Goal: Information Seeking & Learning: Learn about a topic

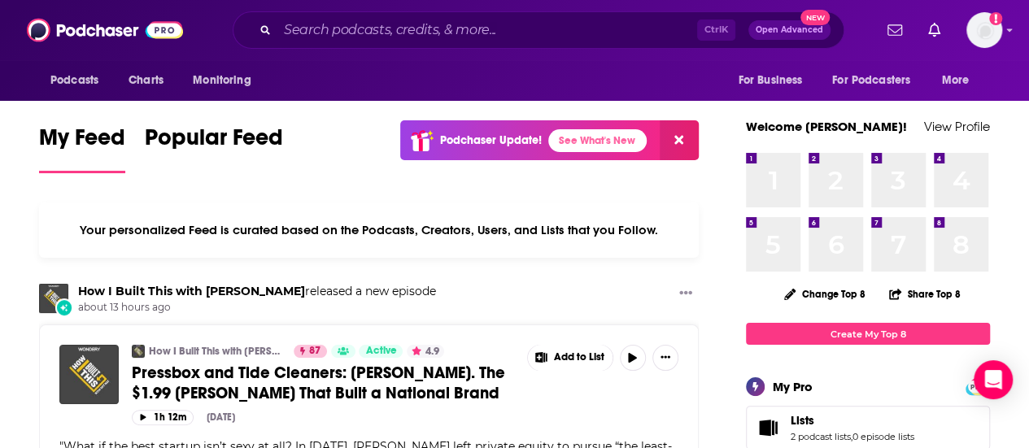
click at [300, 13] on div "Ctrl K Open Advanced New" at bounding box center [539, 29] width 612 height 37
click at [323, 32] on input "Search podcasts, credits, & more..." at bounding box center [487, 30] width 420 height 26
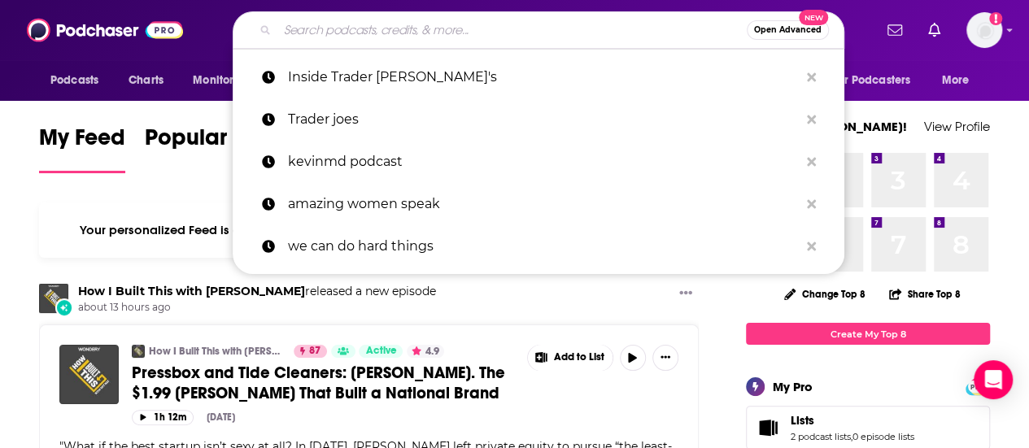
click at [340, 28] on input "Search podcasts, credits, & more..." at bounding box center [511, 30] width 469 height 26
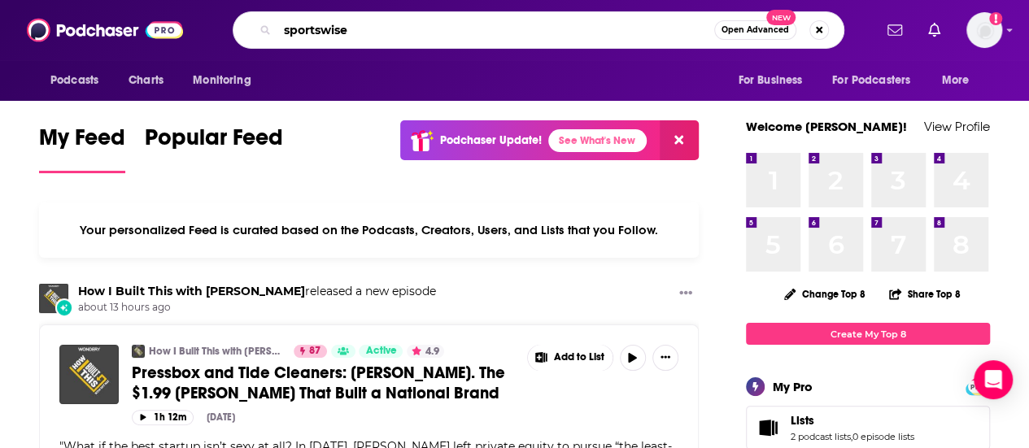
type input "sportswise"
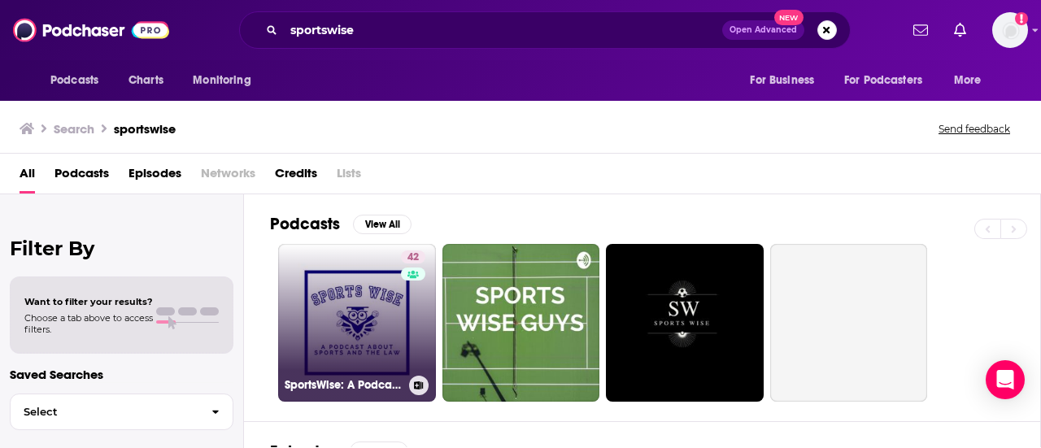
click at [330, 307] on link "42 SportsWise: A Podcast About Sports and the Law" at bounding box center [357, 323] width 158 height 158
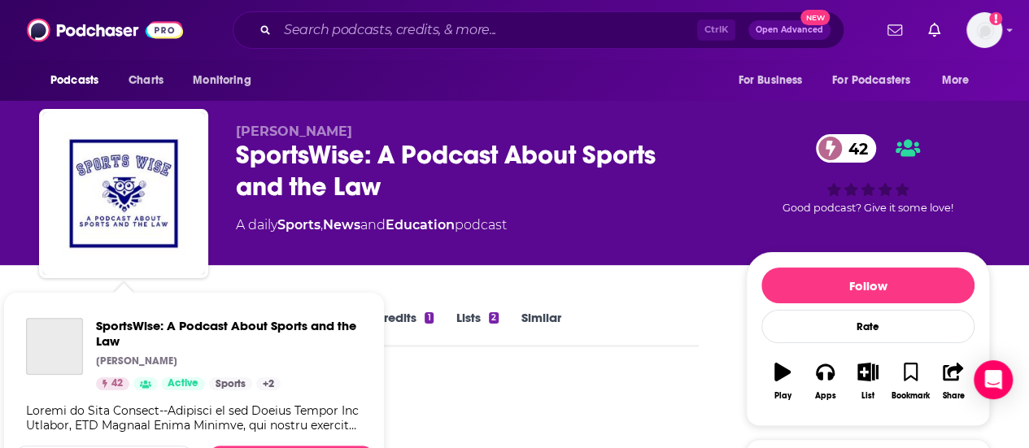
scroll to position [266, 0]
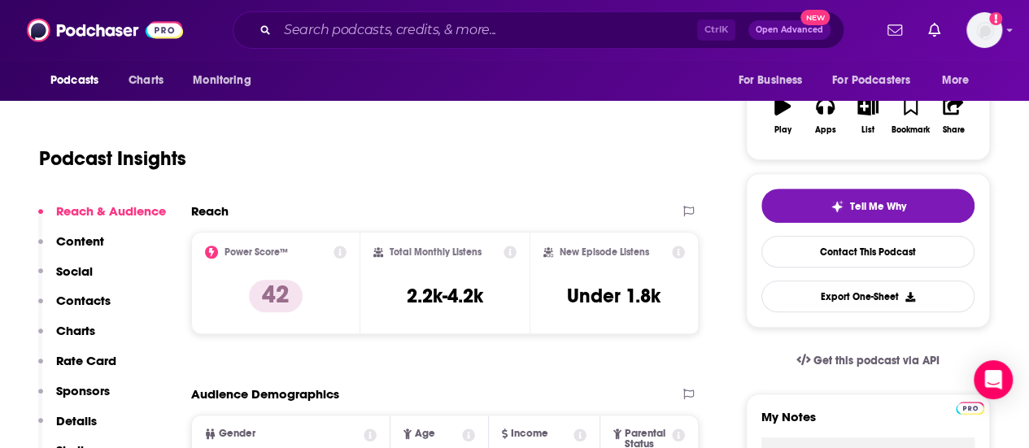
click at [324, 63] on div "Podcasts Charts Monitoring For Business For Podcasters More" at bounding box center [514, 80] width 1029 height 41
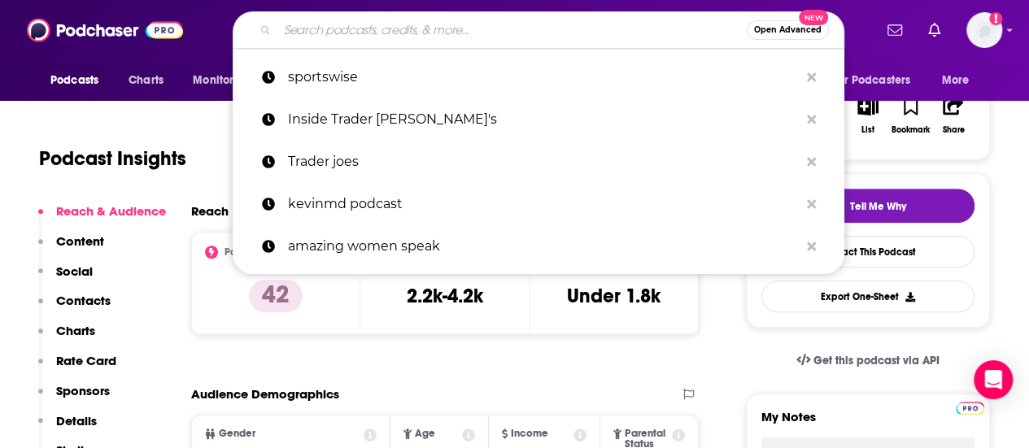
click at [377, 28] on input "Search podcasts, credits, & more..." at bounding box center [511, 30] width 469 height 26
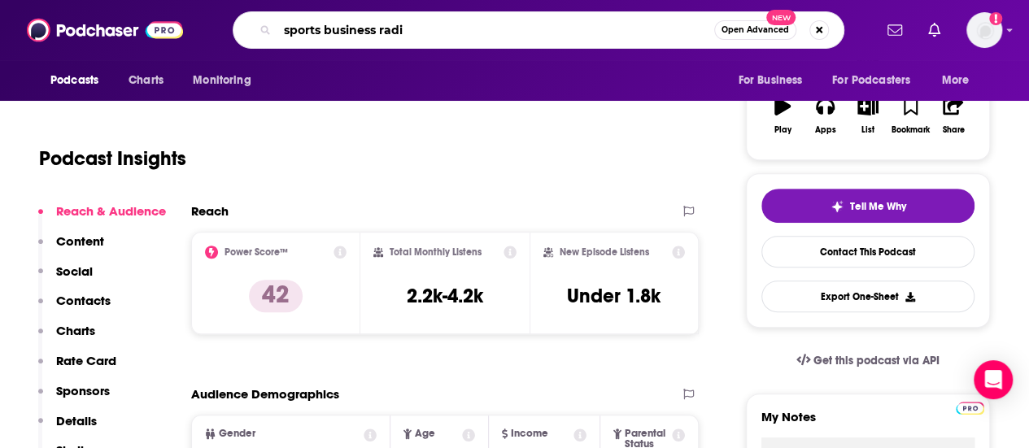
type input "sports business radio"
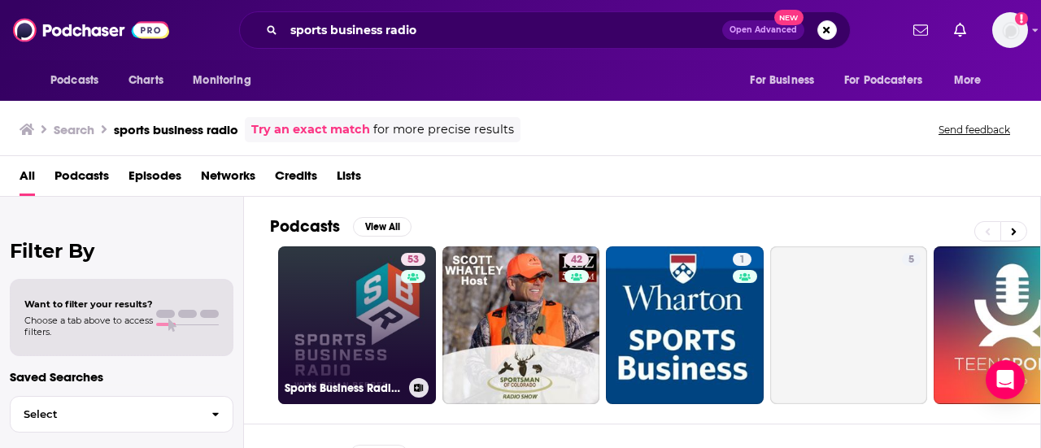
click at [372, 339] on link "53 Sports Business Radio Podcast" at bounding box center [357, 325] width 158 height 158
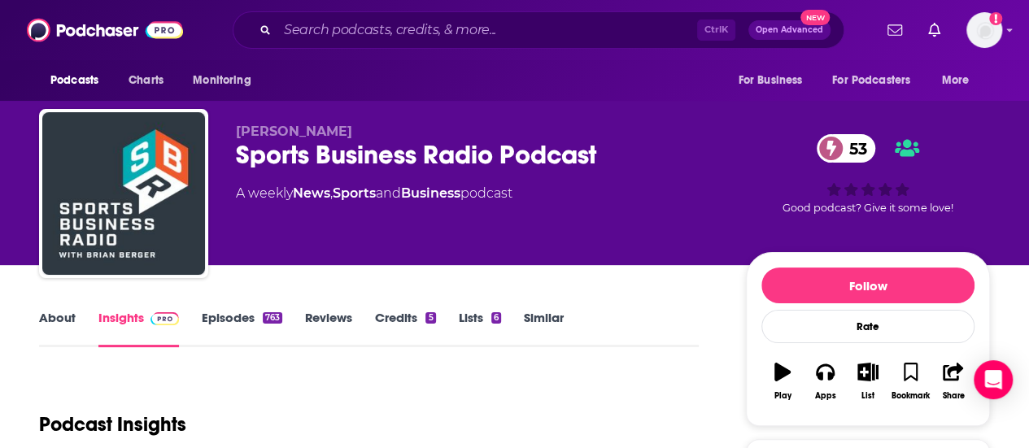
scroll to position [185, 0]
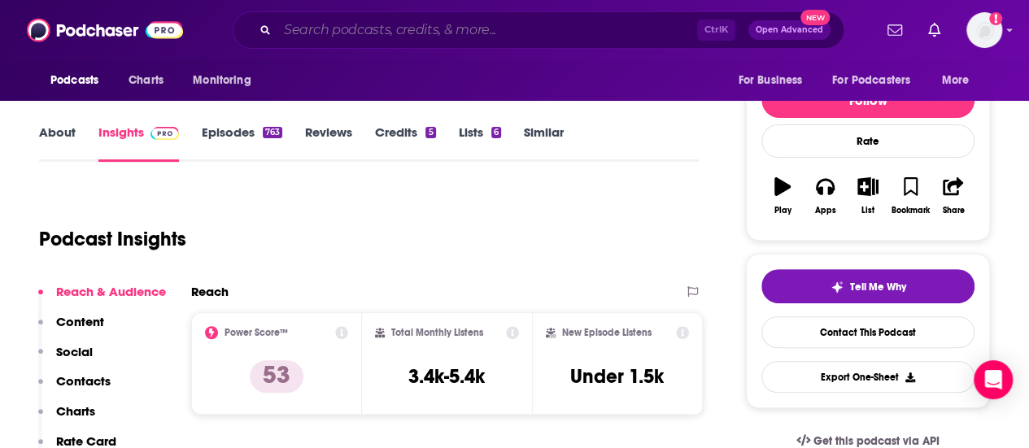
click at [350, 33] on input "Search podcasts, credits, & more..." at bounding box center [487, 30] width 420 height 26
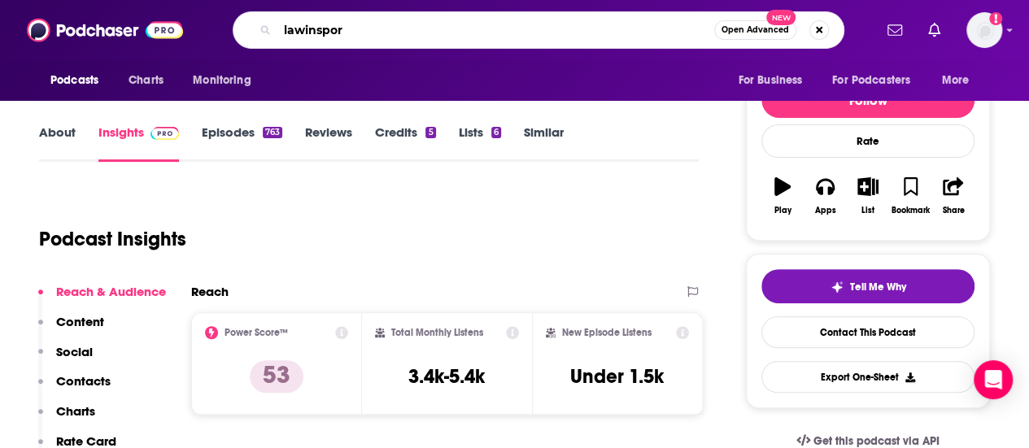
type input "lawinsport"
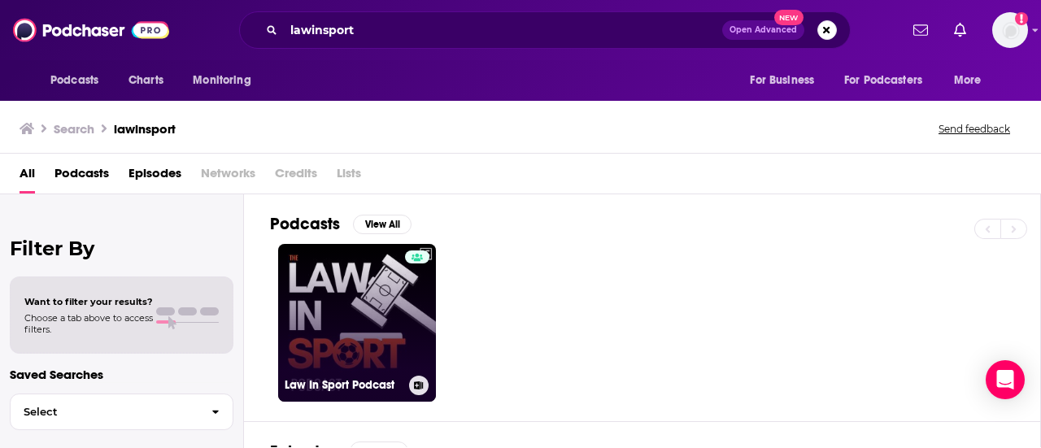
click at [342, 290] on link "Law In Sport Podcast" at bounding box center [357, 323] width 158 height 158
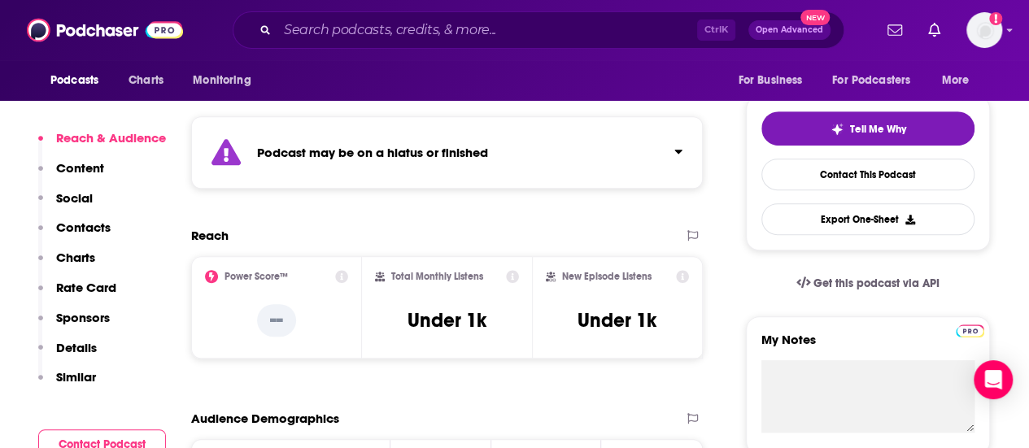
scroll to position [342, 0]
click at [322, 43] on div "Ctrl K Open Advanced New" at bounding box center [539, 29] width 612 height 37
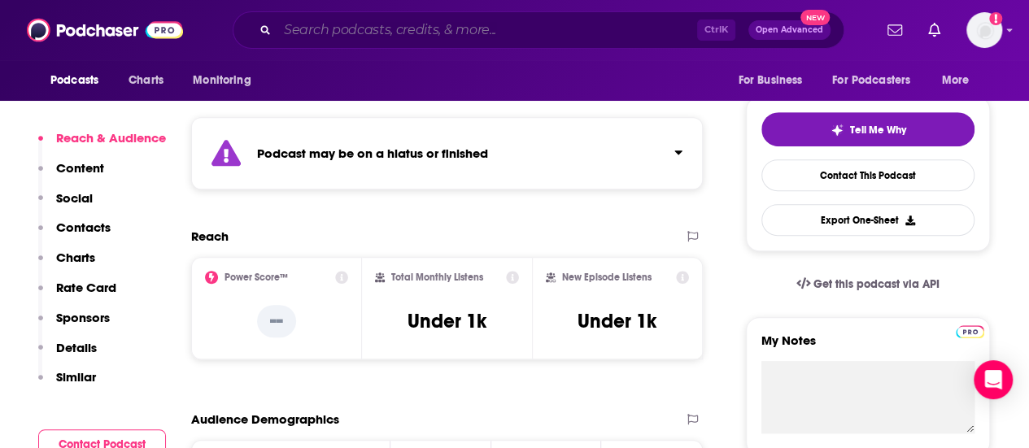
click at [351, 23] on input "Search podcasts, credits, & more..." at bounding box center [487, 30] width 420 height 26
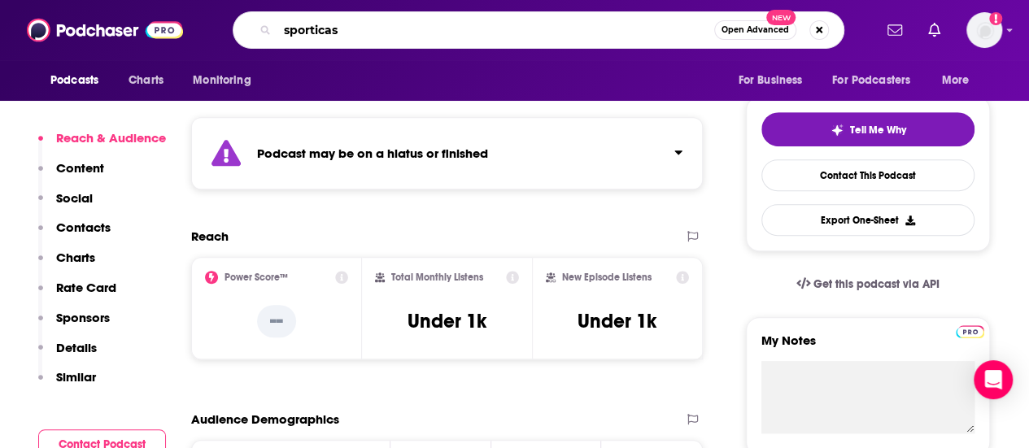
type input "sporticast"
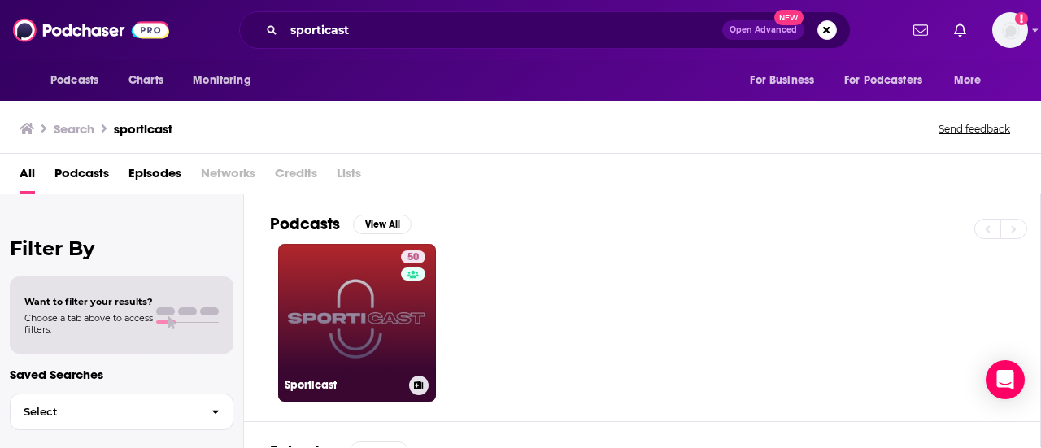
click at [322, 275] on link "50 Sporticast" at bounding box center [357, 323] width 158 height 158
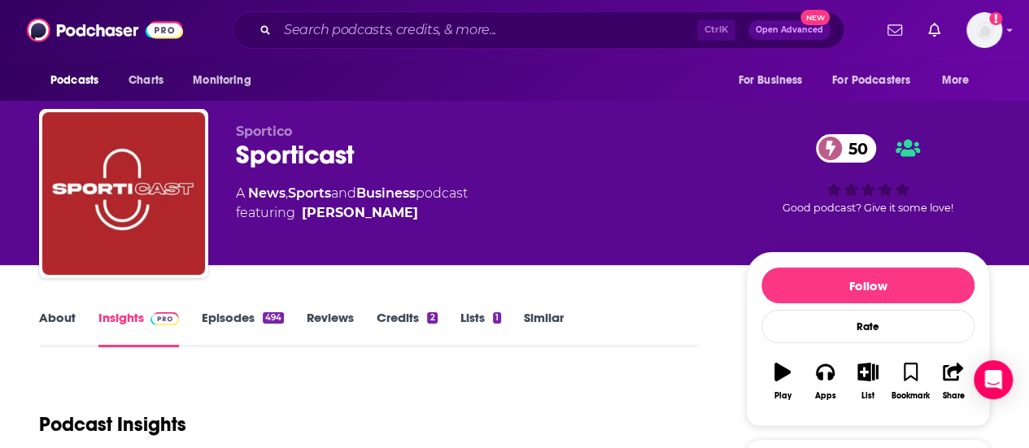
scroll to position [260, 0]
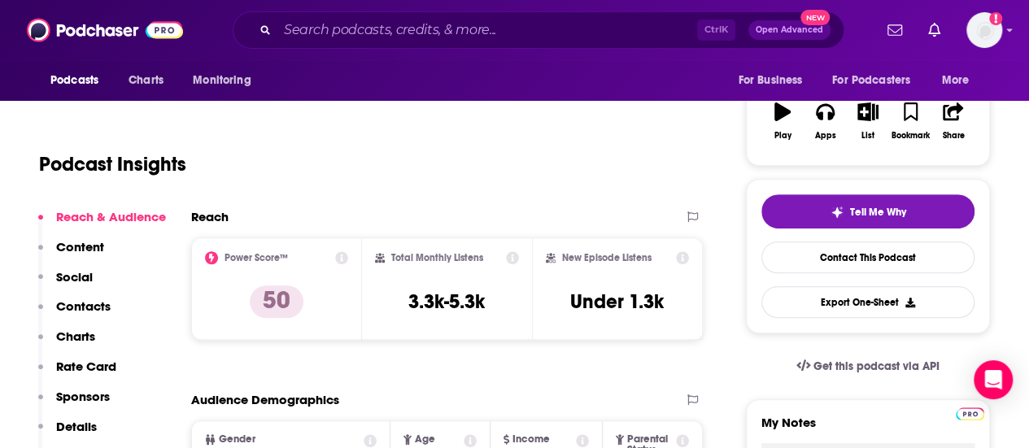
click at [356, 43] on div "Ctrl K Open Advanced New" at bounding box center [539, 29] width 612 height 37
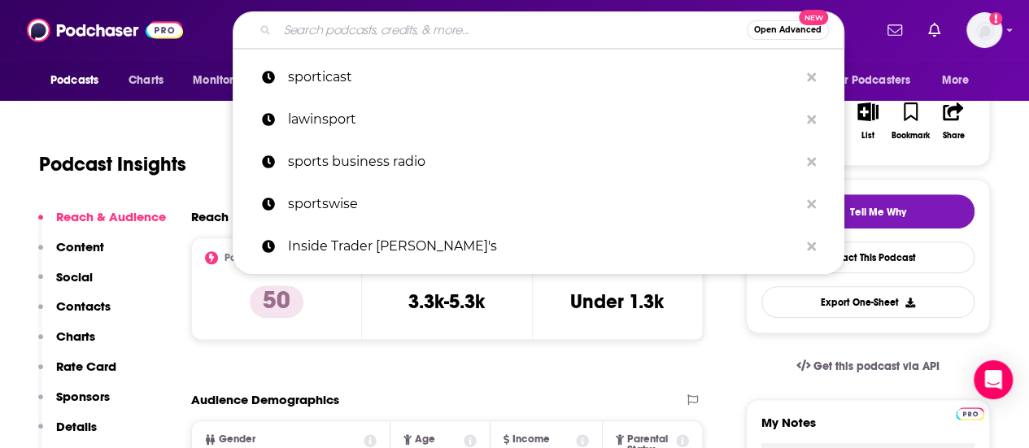
click at [374, 30] on input "Search podcasts, credits, & more..." at bounding box center [511, 30] width 469 height 26
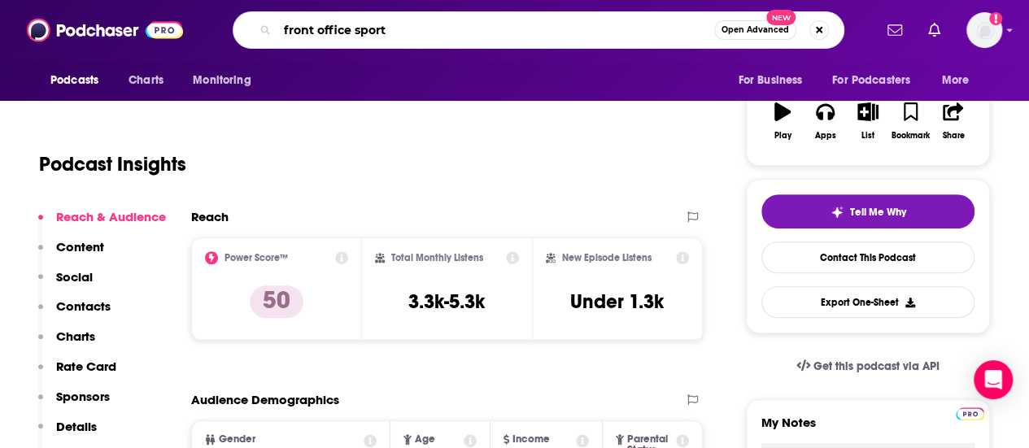
type input "front office sports"
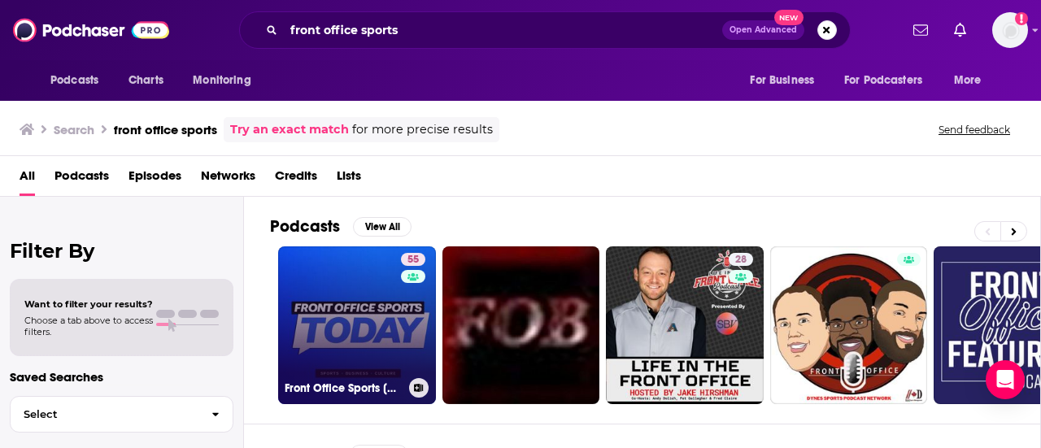
click at [329, 305] on link "55 Front Office Sports [DATE]" at bounding box center [357, 325] width 158 height 158
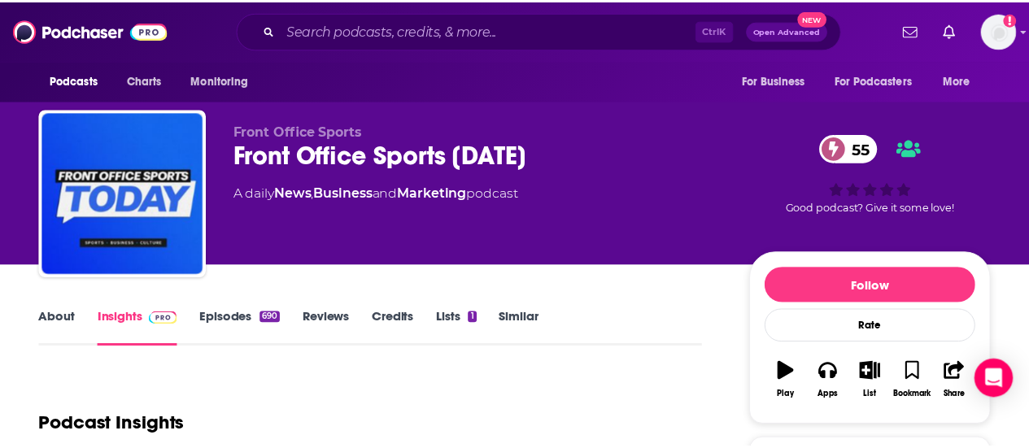
scroll to position [296, 0]
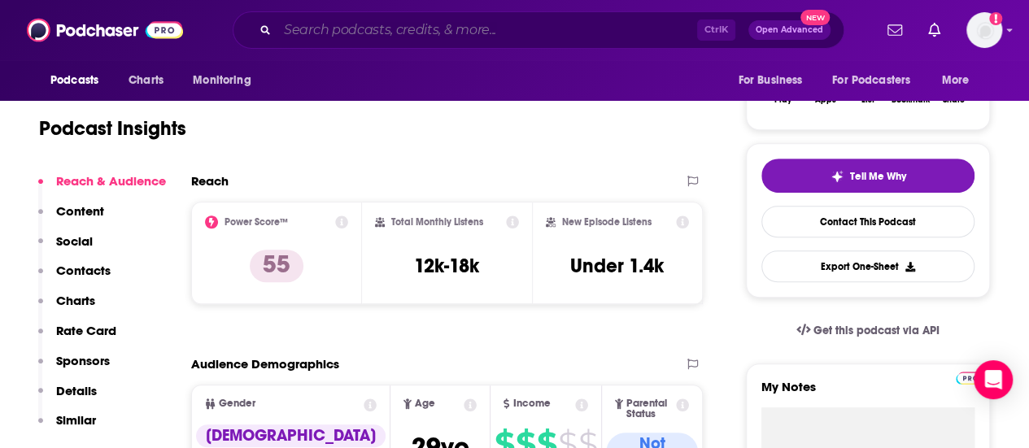
click at [326, 28] on input "Search podcasts, credits, & more..." at bounding box center [487, 30] width 420 height 26
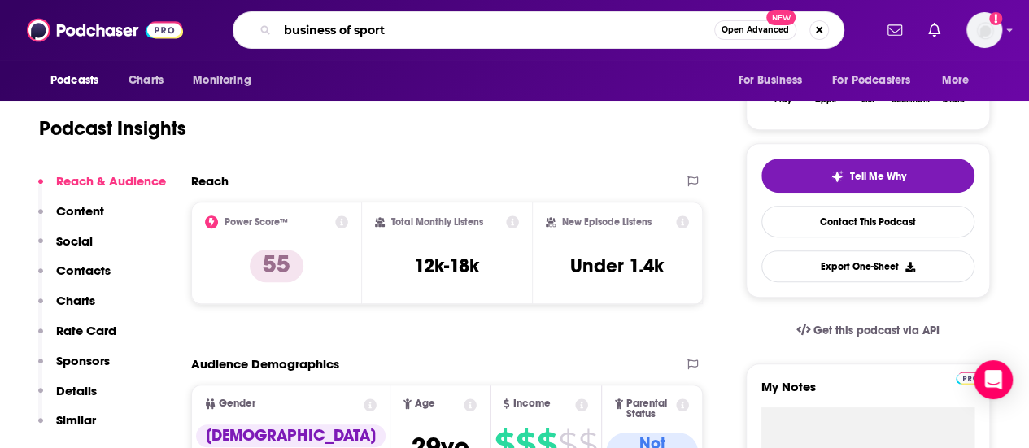
type input "business of sports"
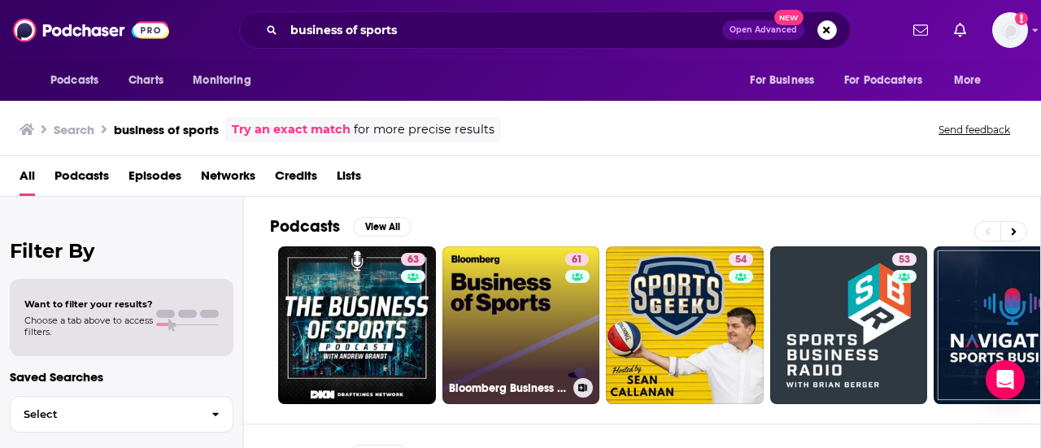
click at [525, 332] on link "61 Bloomberg Business of Sports" at bounding box center [521, 325] width 158 height 158
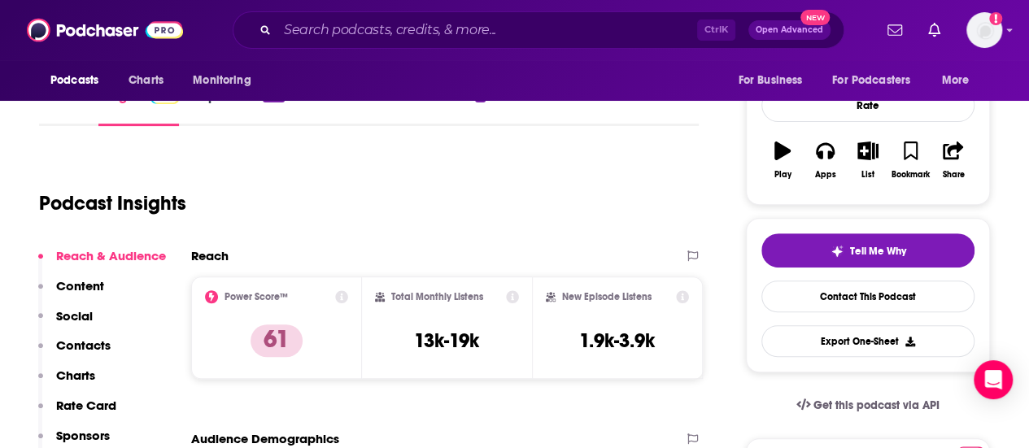
scroll to position [207, 0]
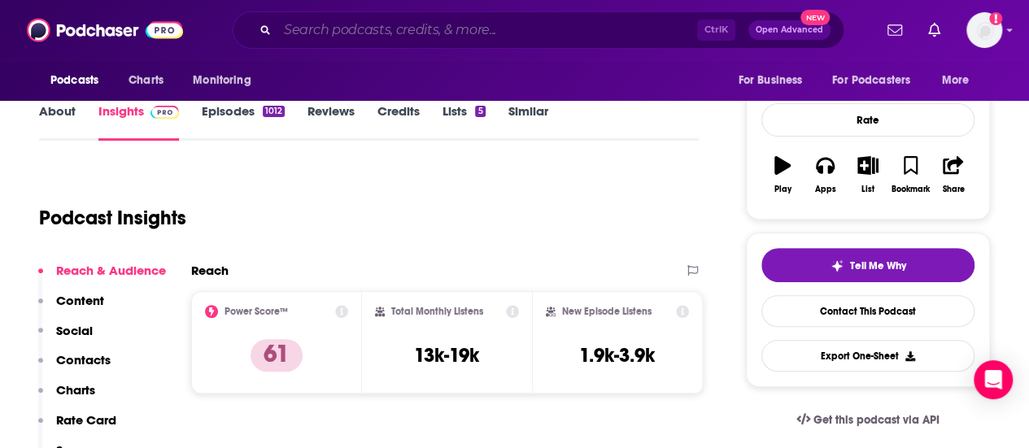
click at [409, 25] on input "Search podcasts, credits, & more..." at bounding box center [487, 30] width 420 height 26
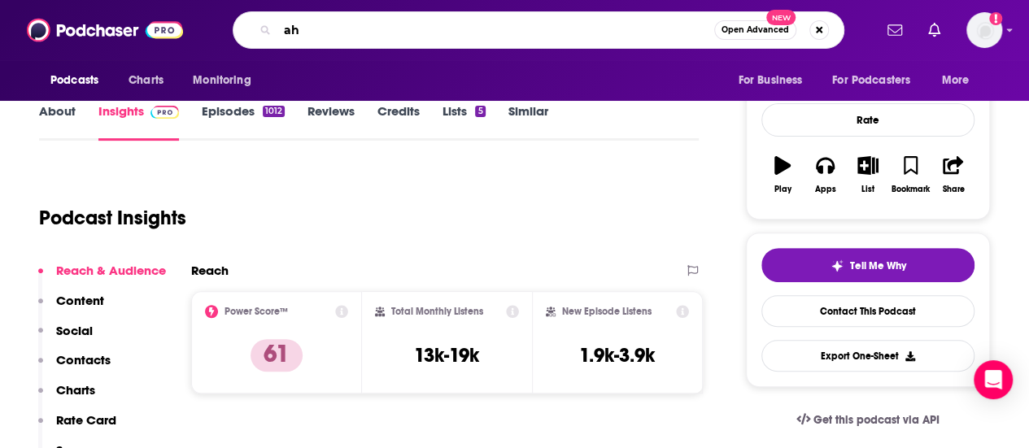
type input "a"
type input "yahoo finance sports"
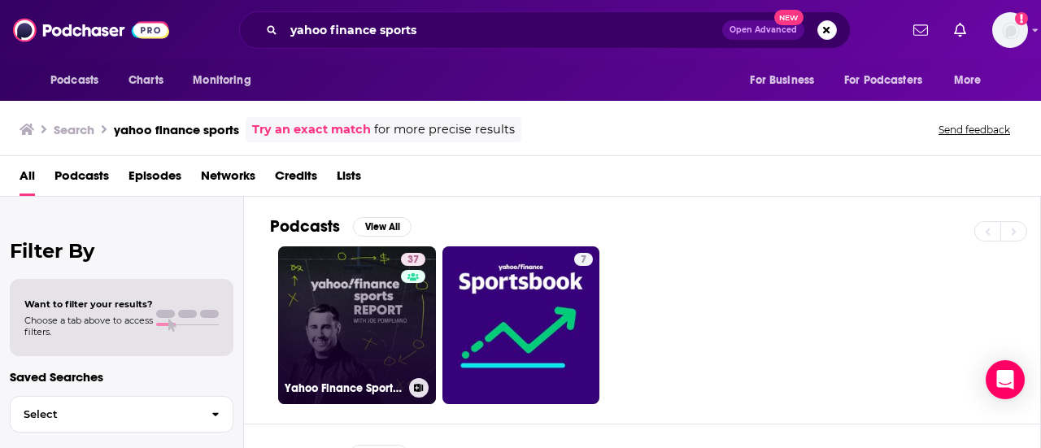
click at [355, 323] on link "37 Yahoo Finance Sports Report" at bounding box center [357, 325] width 158 height 158
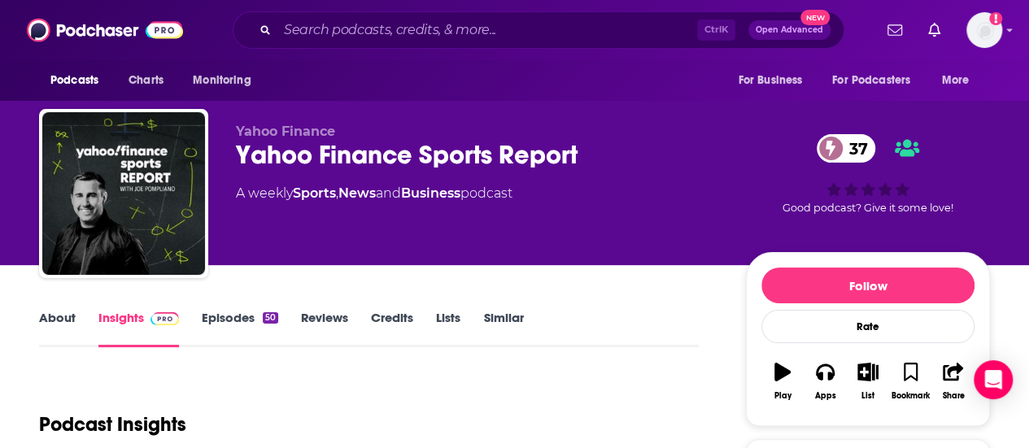
scroll to position [194, 0]
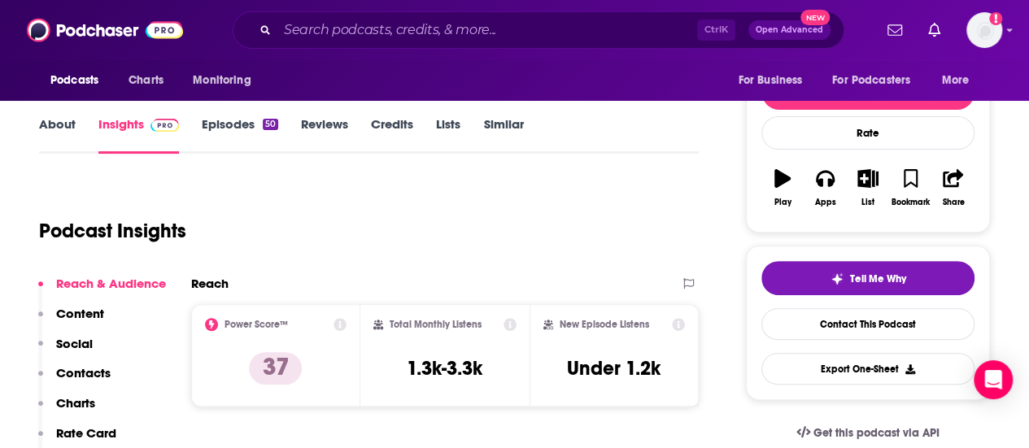
click at [390, 15] on div "Ctrl K Open Advanced New" at bounding box center [539, 29] width 612 height 37
click at [405, 27] on input "Search podcasts, credits, & more..." at bounding box center [487, 30] width 420 height 26
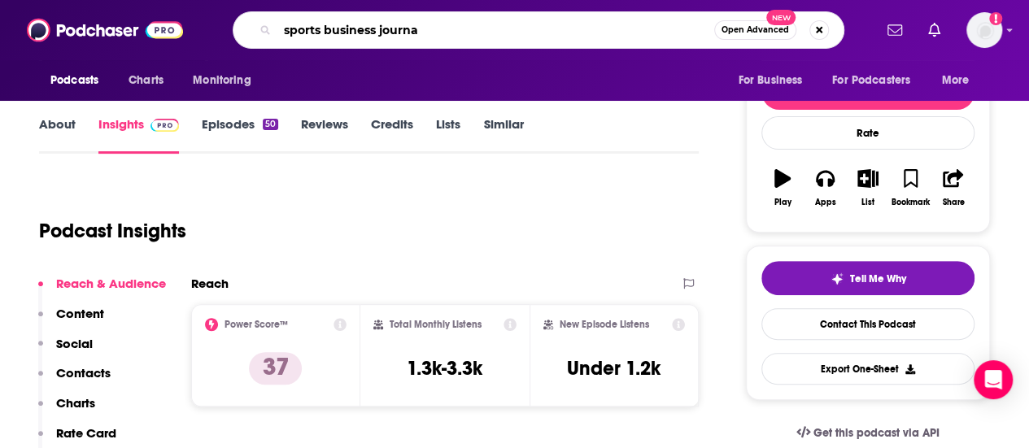
type input "sports business journal"
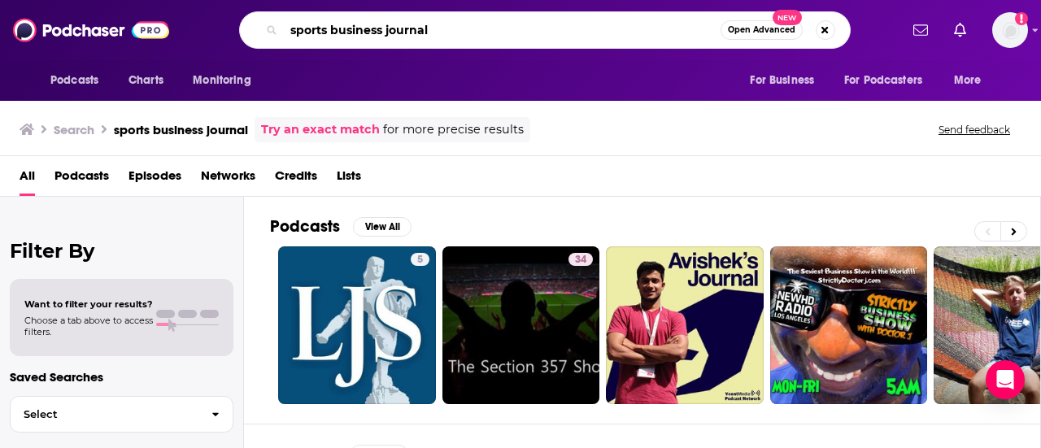
click at [348, 20] on input "sports business journal" at bounding box center [502, 30] width 437 height 26
type input "sbj presents"
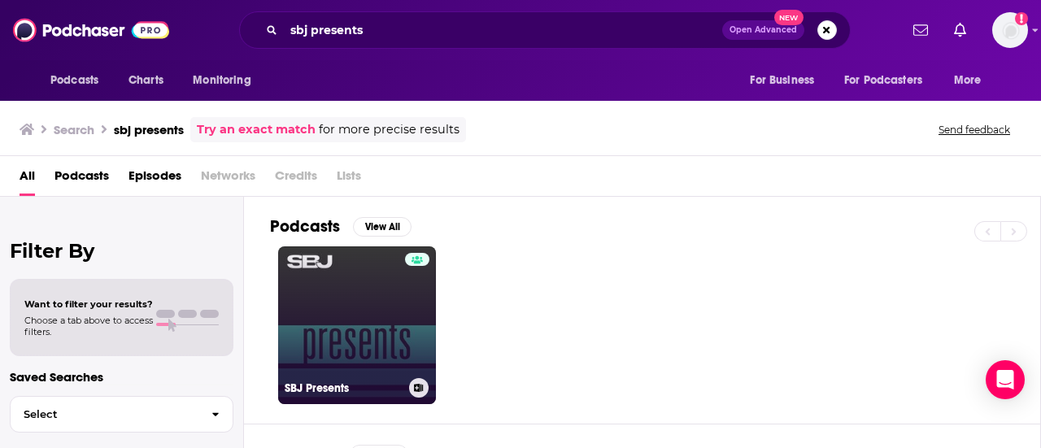
click at [345, 298] on link "SBJ Presents" at bounding box center [357, 325] width 158 height 158
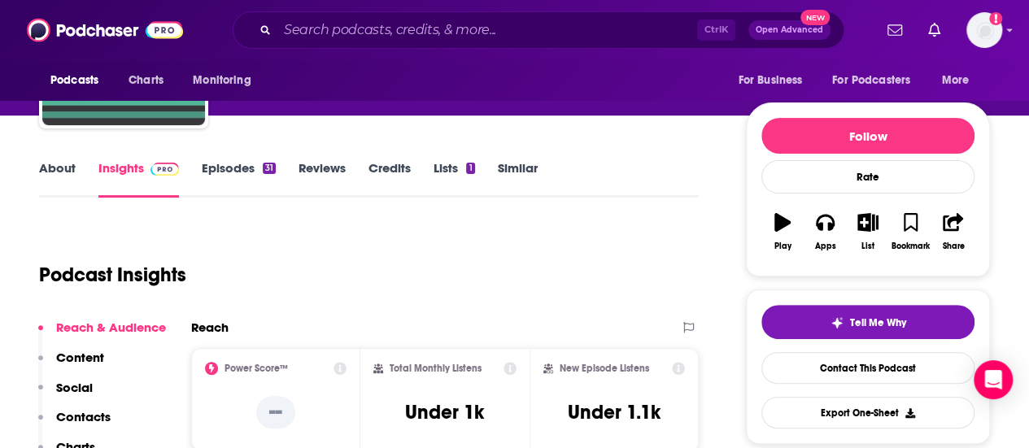
scroll to position [231, 0]
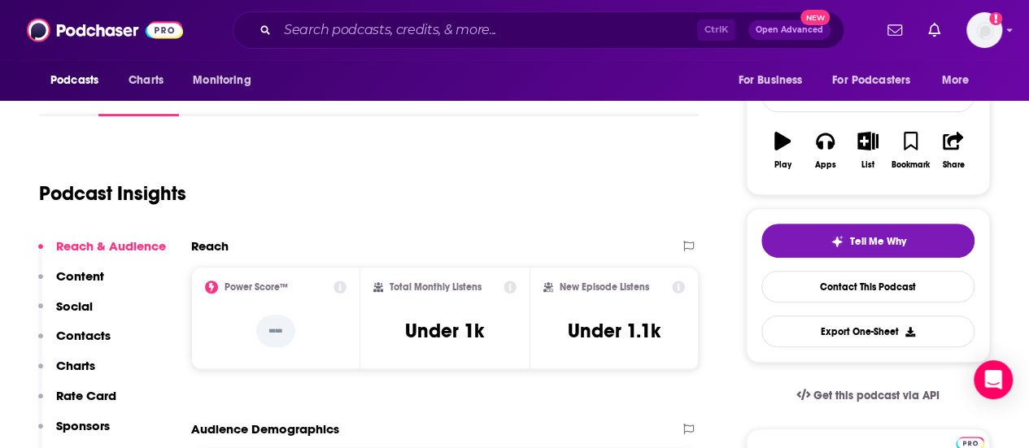
click at [394, 13] on div "Ctrl K Open Advanced New" at bounding box center [539, 29] width 612 height 37
click at [398, 22] on input "Search podcasts, credits, & more..." at bounding box center [487, 30] width 420 height 26
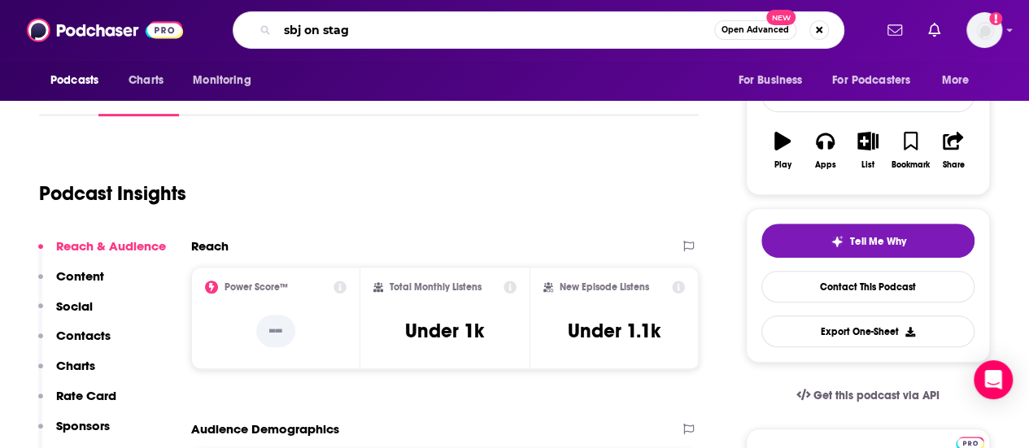
type input "sbj on stage"
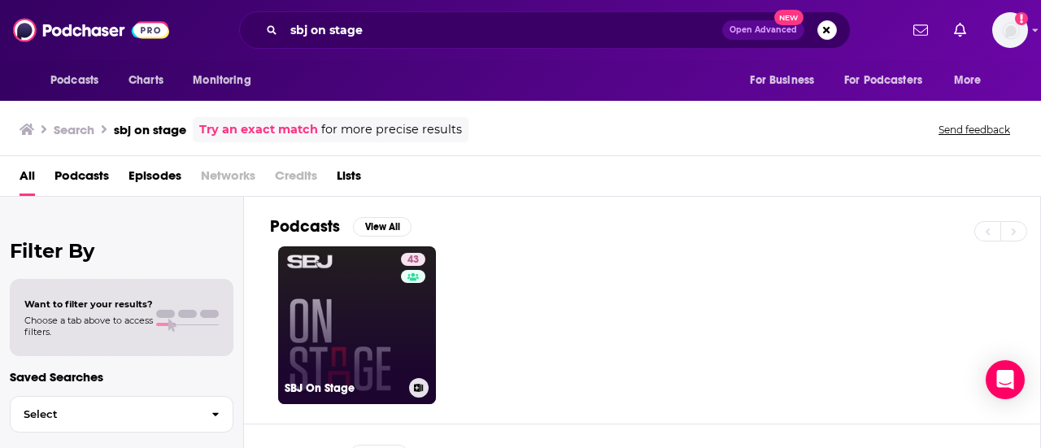
click at [314, 294] on link "43 SBJ On Stage" at bounding box center [357, 325] width 158 height 158
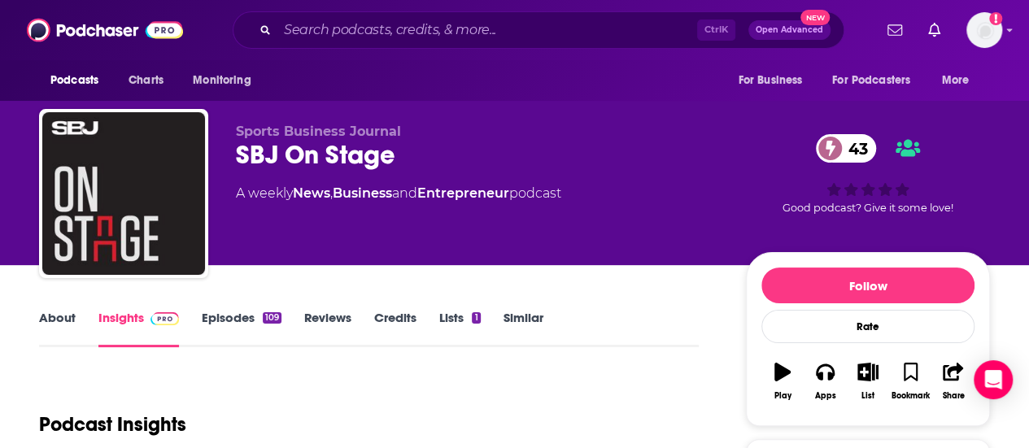
scroll to position [186, 0]
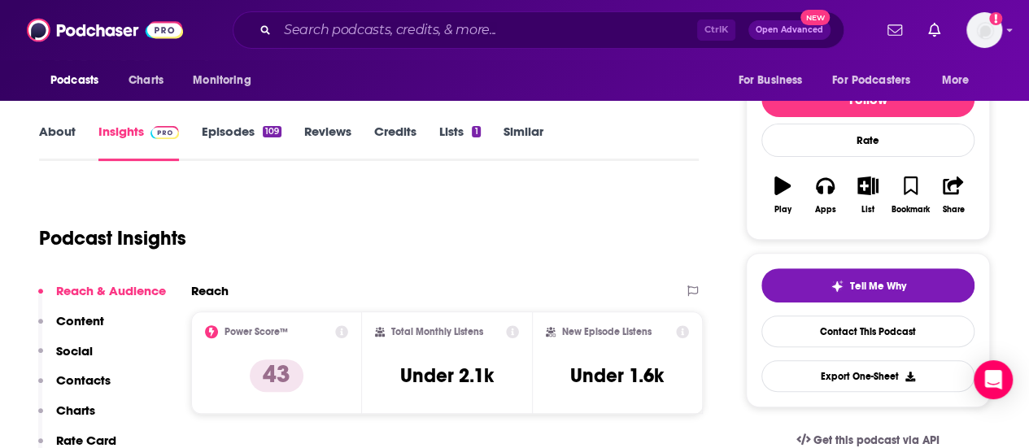
click at [400, 16] on div "Ctrl K Open Advanced New" at bounding box center [539, 29] width 612 height 37
click at [405, 23] on input "Search podcasts, credits, & more..." at bounding box center [487, 30] width 420 height 26
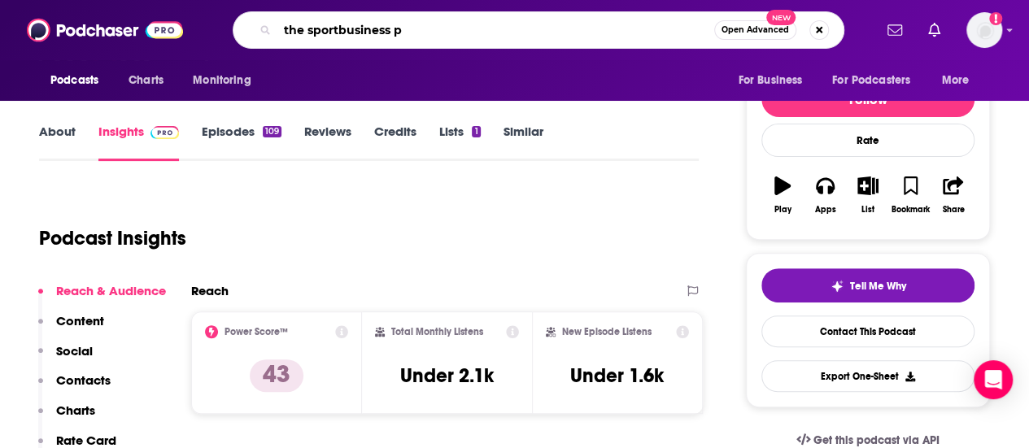
type input "the sportbusiness"
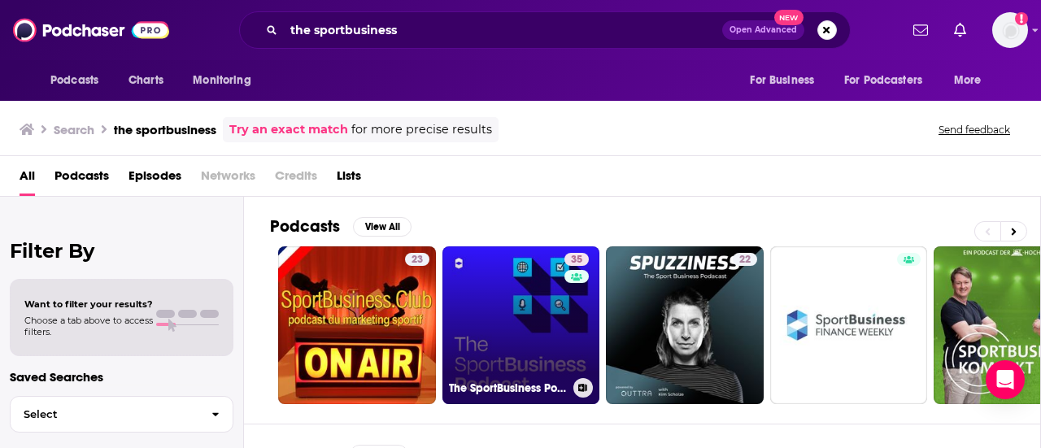
click at [527, 333] on link "35 The SportBusiness Podcast" at bounding box center [521, 325] width 158 height 158
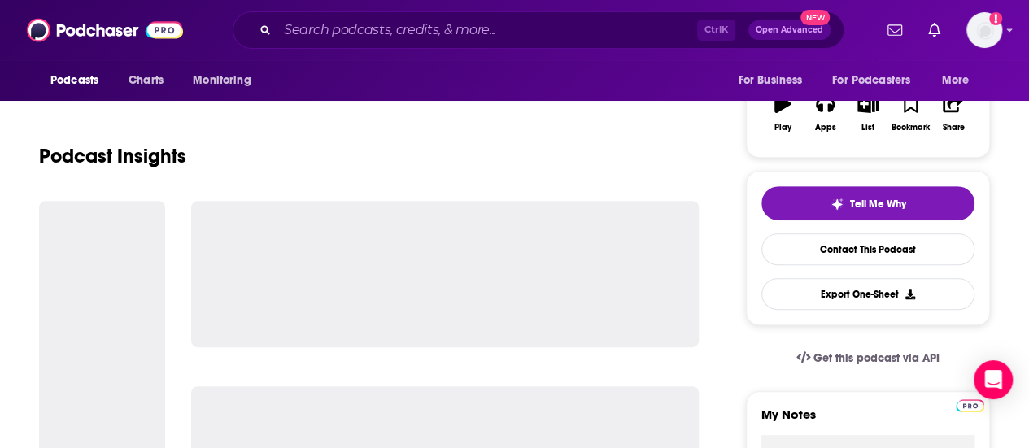
scroll to position [270, 0]
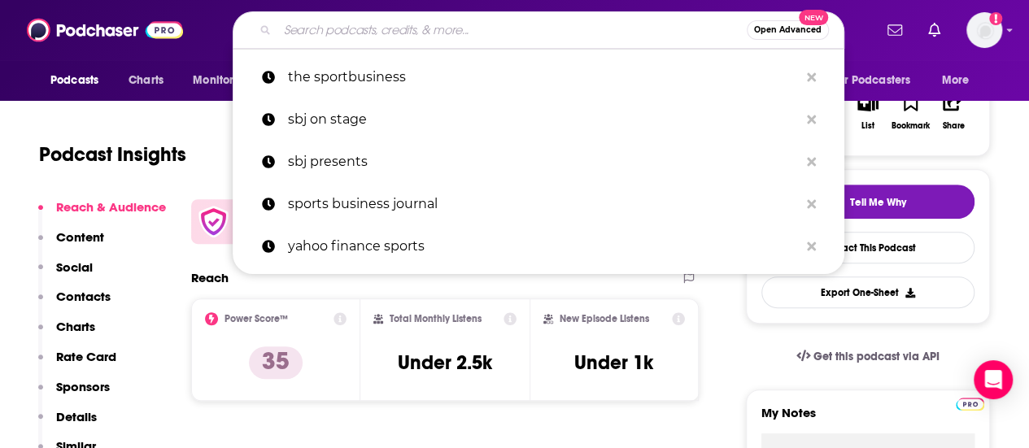
click at [343, 32] on input "Search podcasts, credits, & more..." at bounding box center [511, 30] width 469 height 26
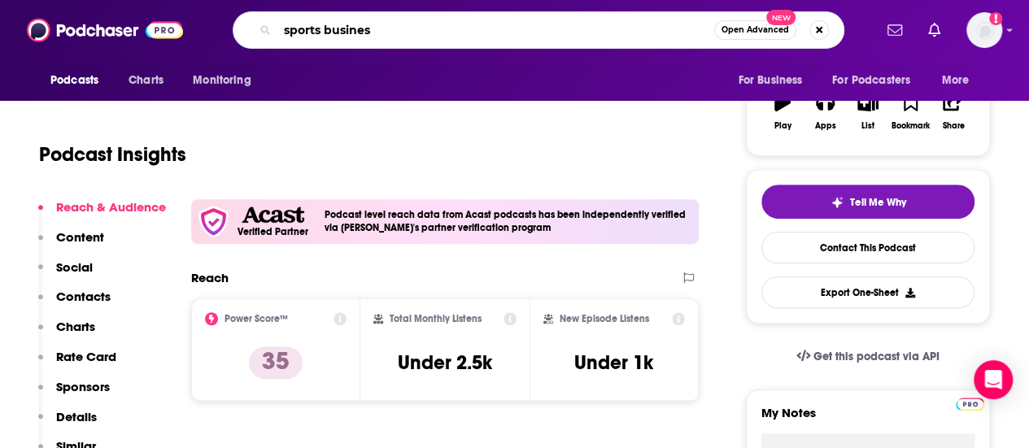
type input "sports business"
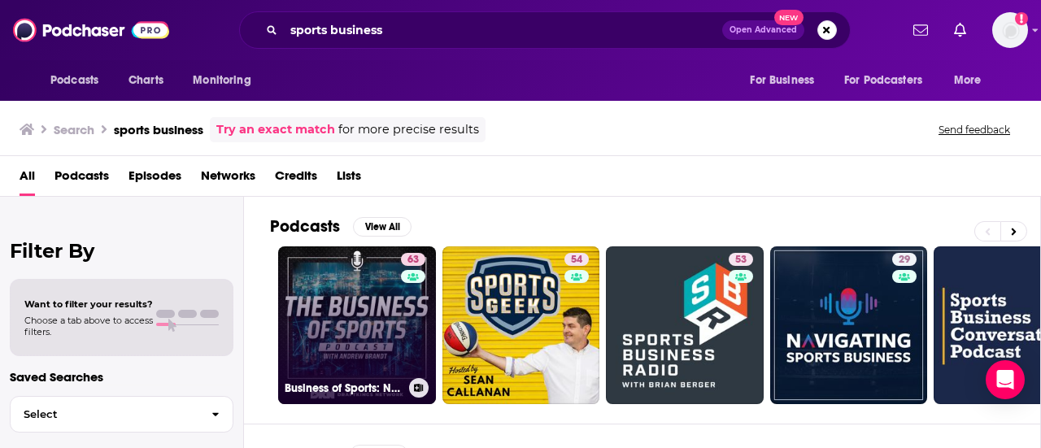
click at [346, 332] on link "63 Business of Sports: NFL Business Podcast" at bounding box center [357, 325] width 158 height 158
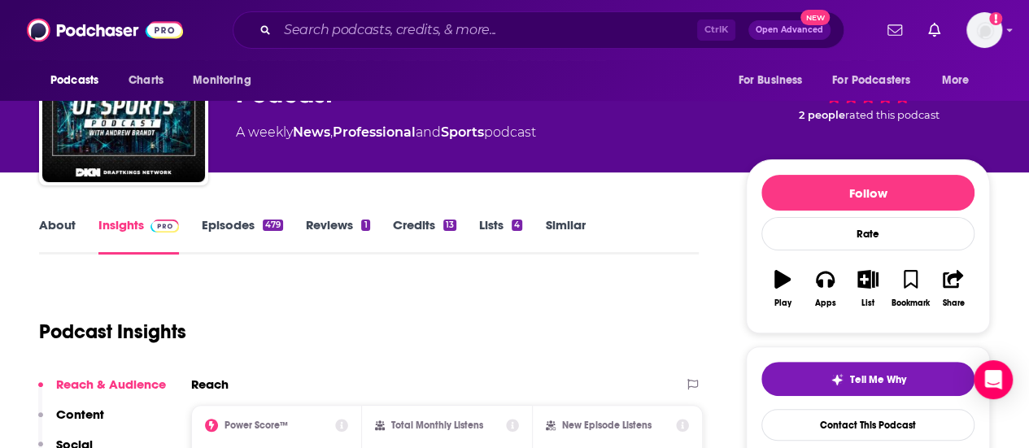
scroll to position [88, 0]
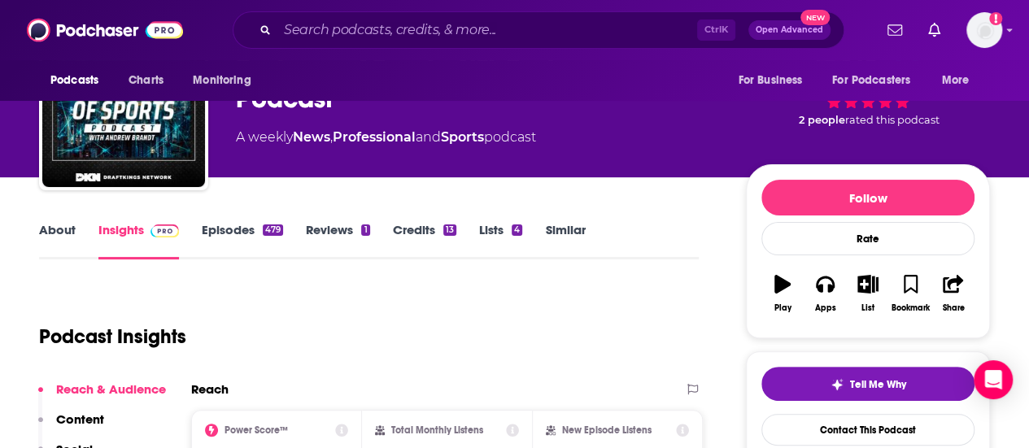
click at [246, 240] on link "Episodes 479" at bounding box center [242, 240] width 81 height 37
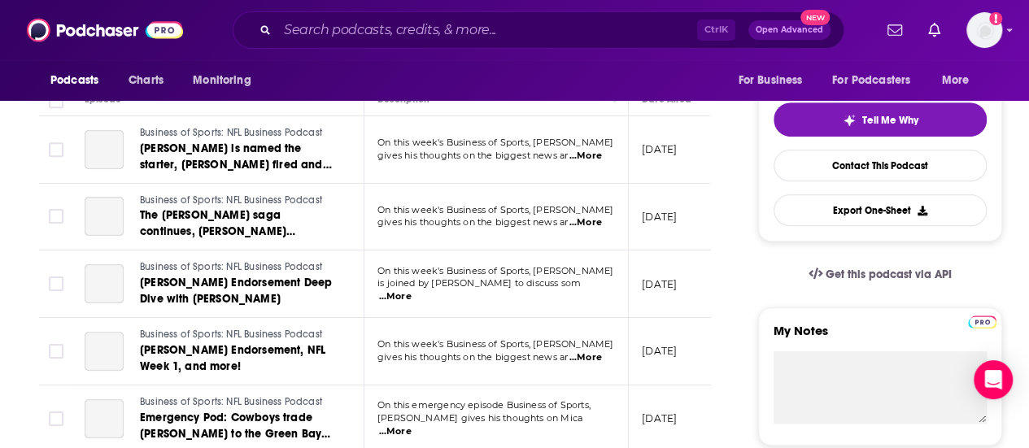
scroll to position [255, 0]
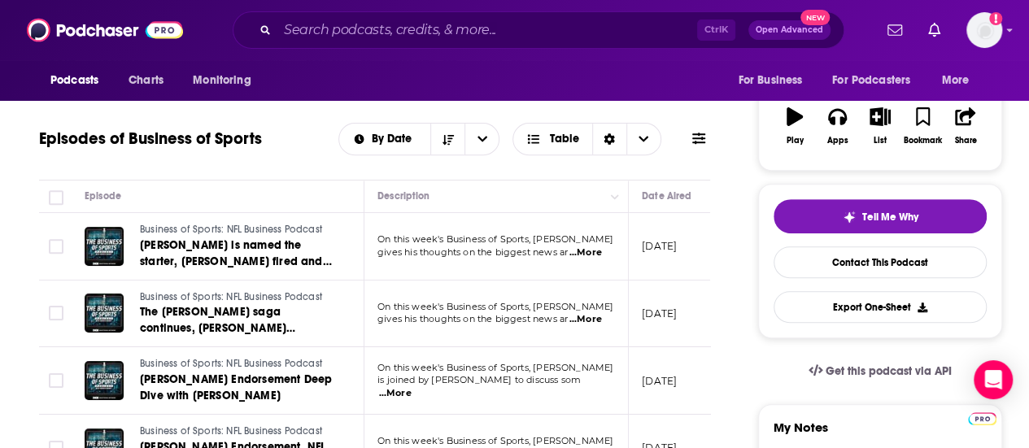
click at [589, 259] on td "On this week's Business of Sports, [PERSON_NAME] gives his thoughts on the bigg…" at bounding box center [496, 247] width 264 height 68
click at [590, 253] on span "...More" at bounding box center [585, 252] width 33 height 13
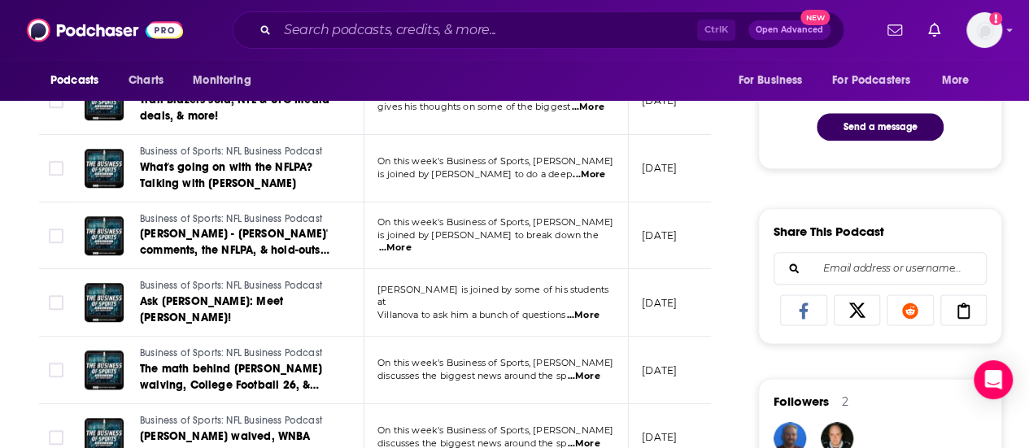
scroll to position [1056, 0]
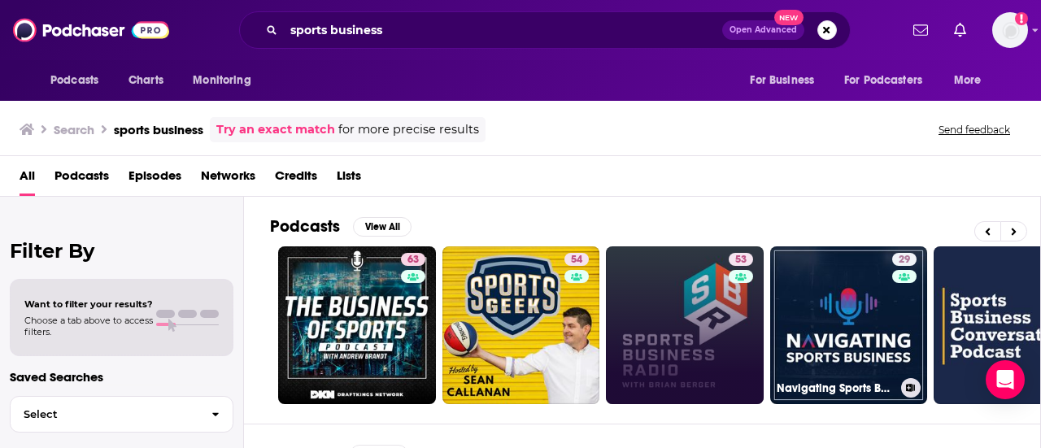
scroll to position [0, 146]
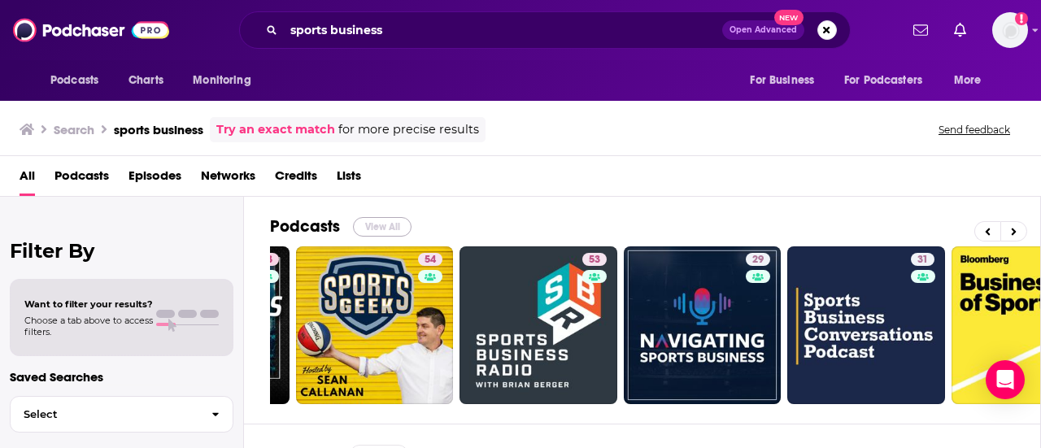
click at [390, 229] on button "View All" at bounding box center [382, 227] width 59 height 20
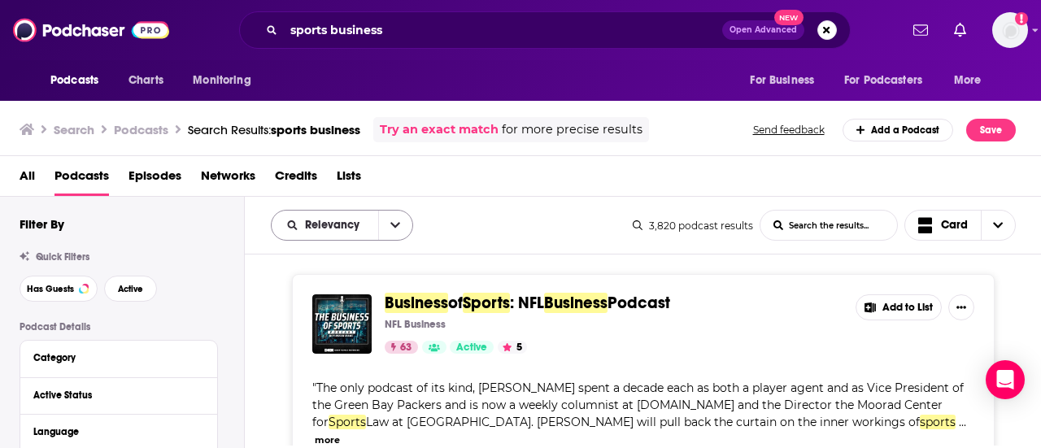
click at [399, 229] on icon "open menu" at bounding box center [395, 225] width 10 height 11
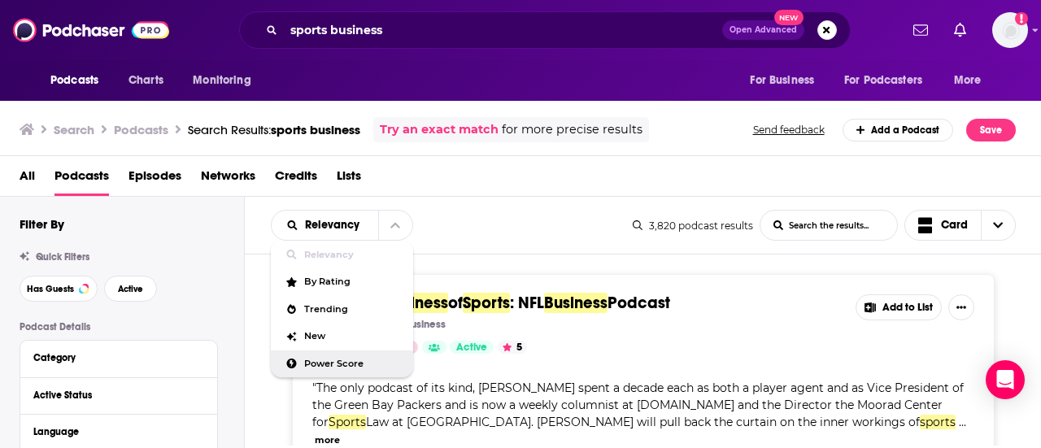
click at [317, 365] on span "Power Score" at bounding box center [352, 363] width 96 height 9
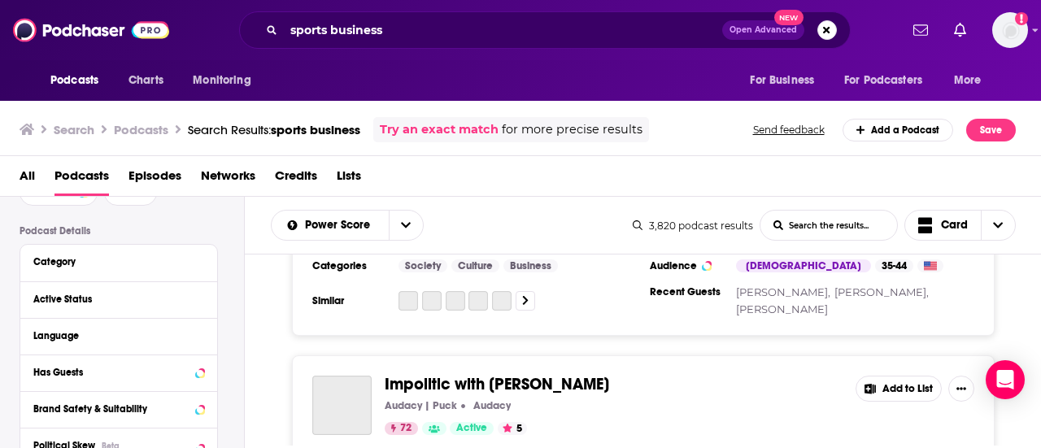
scroll to position [2750, 0]
